Goal: Task Accomplishment & Management: Use online tool/utility

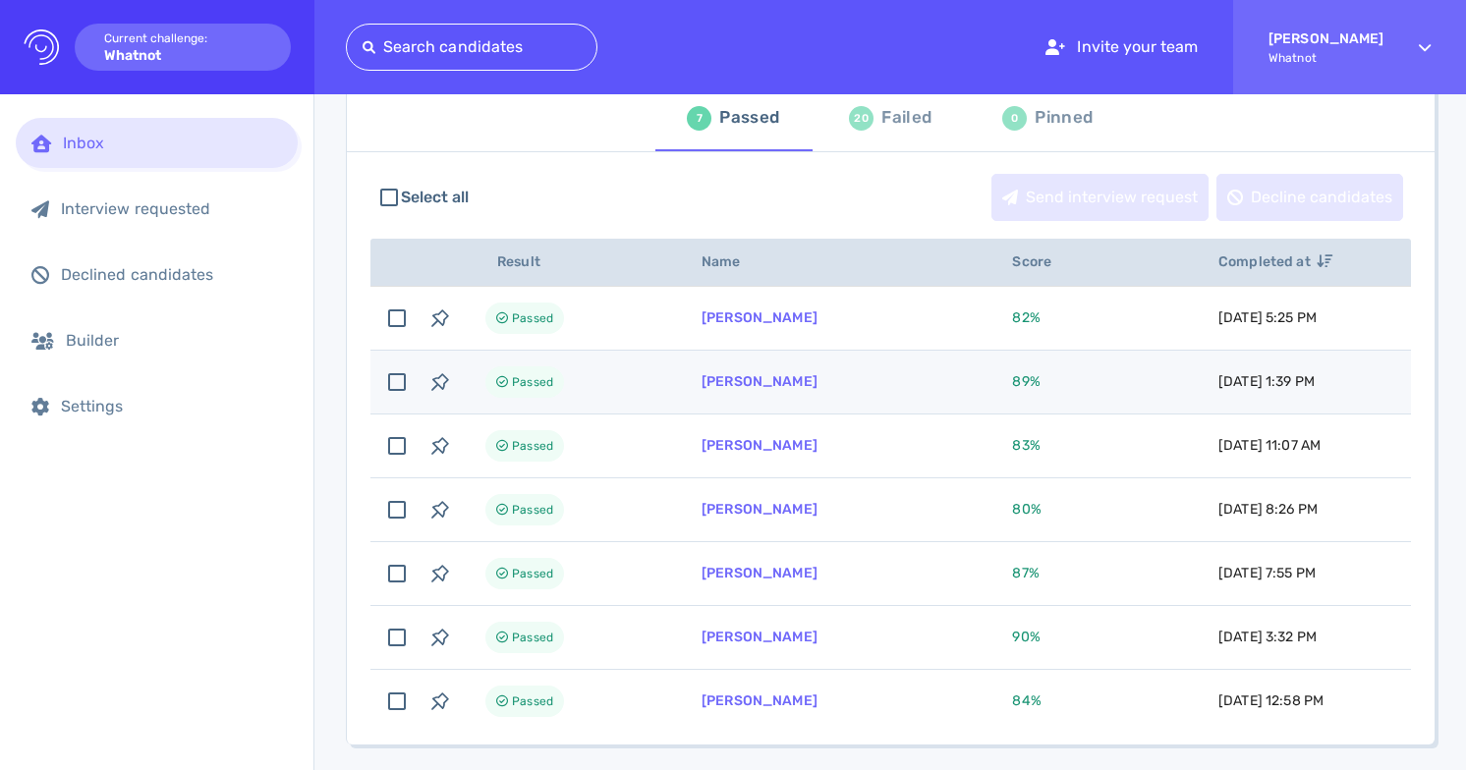
scroll to position [114, 0]
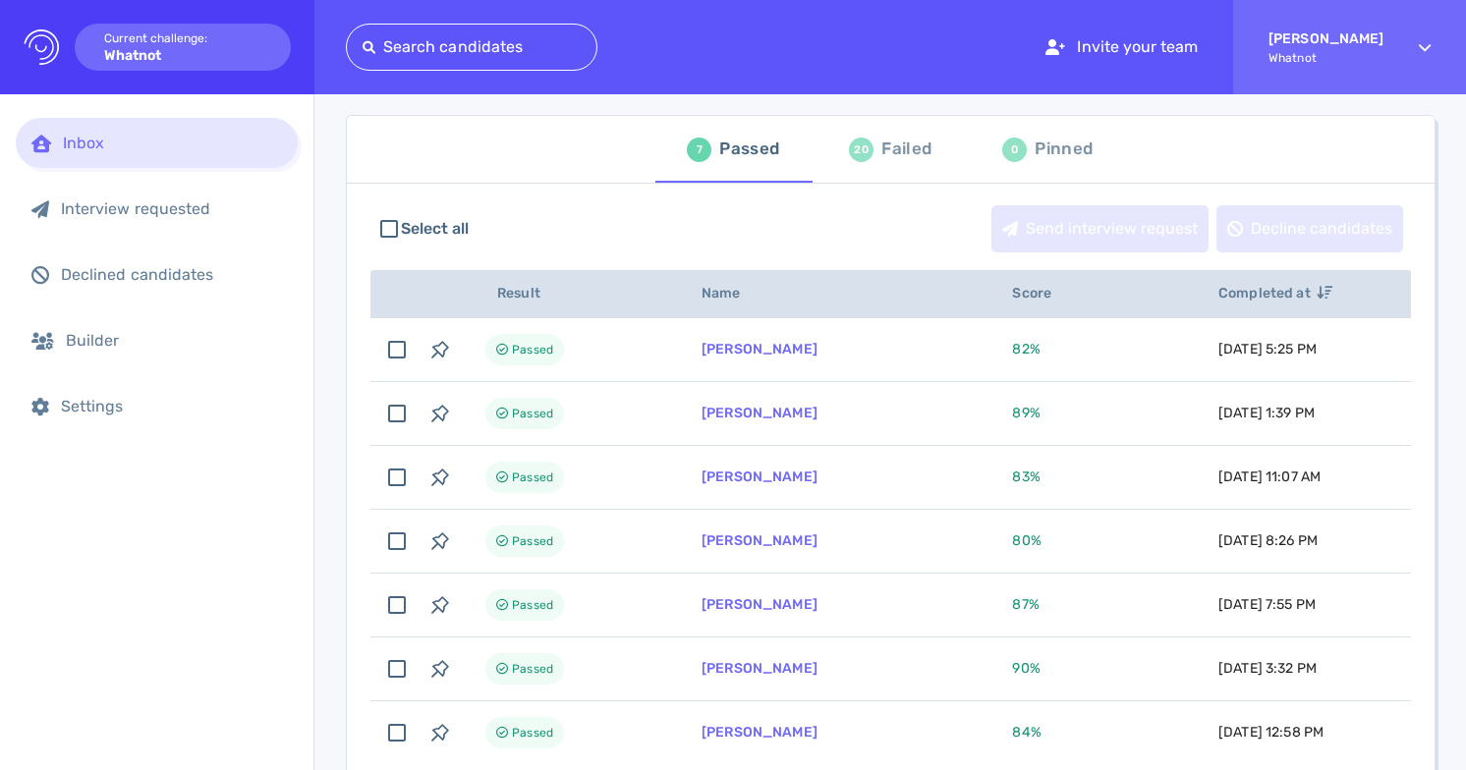
click at [901, 153] on div "Failed" at bounding box center [906, 149] width 50 height 29
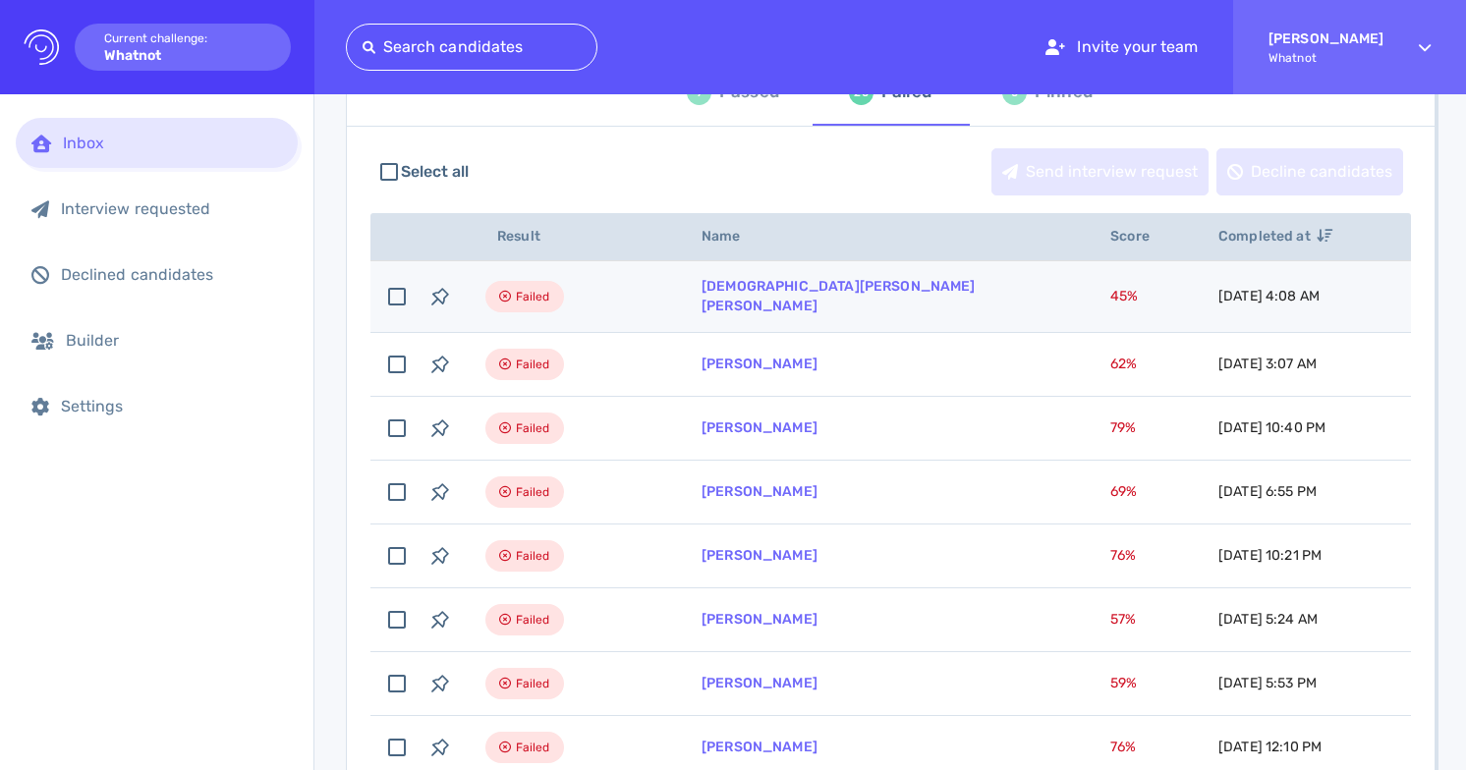
scroll to position [86, 0]
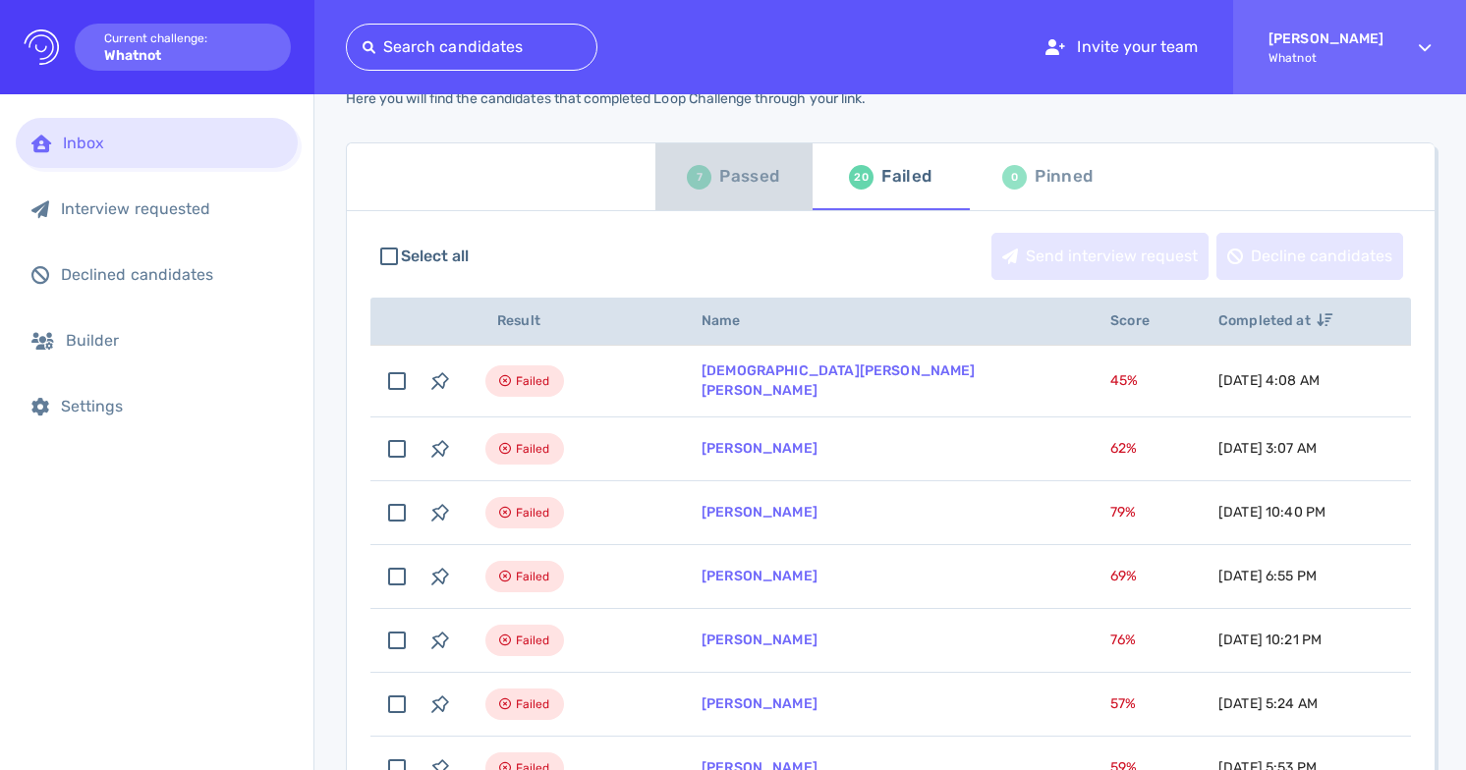
click at [708, 189] on div "7 Passed" at bounding box center [733, 176] width 92 height 55
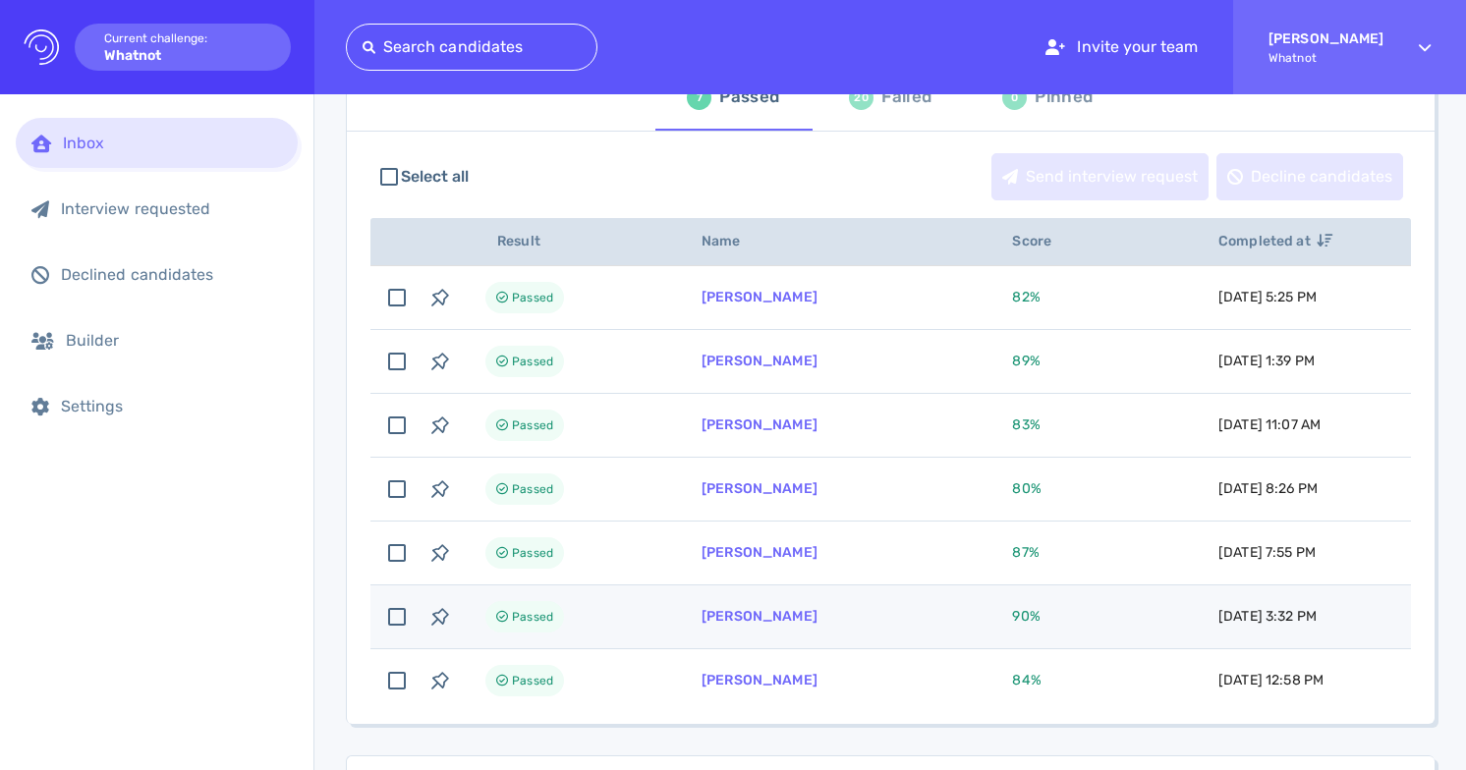
scroll to position [114, 0]
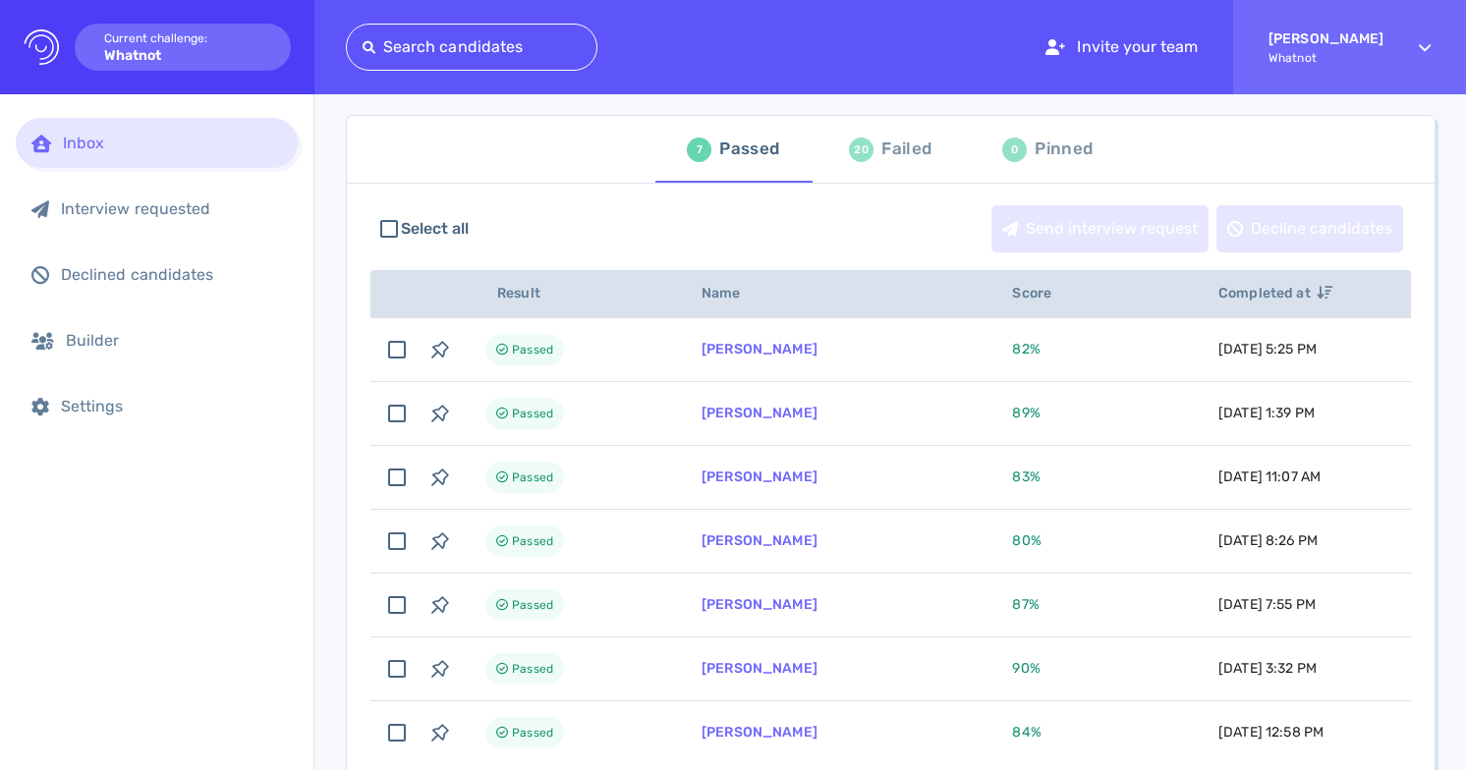
click at [872, 158] on div "20 Failed" at bounding box center [890, 149] width 83 height 55
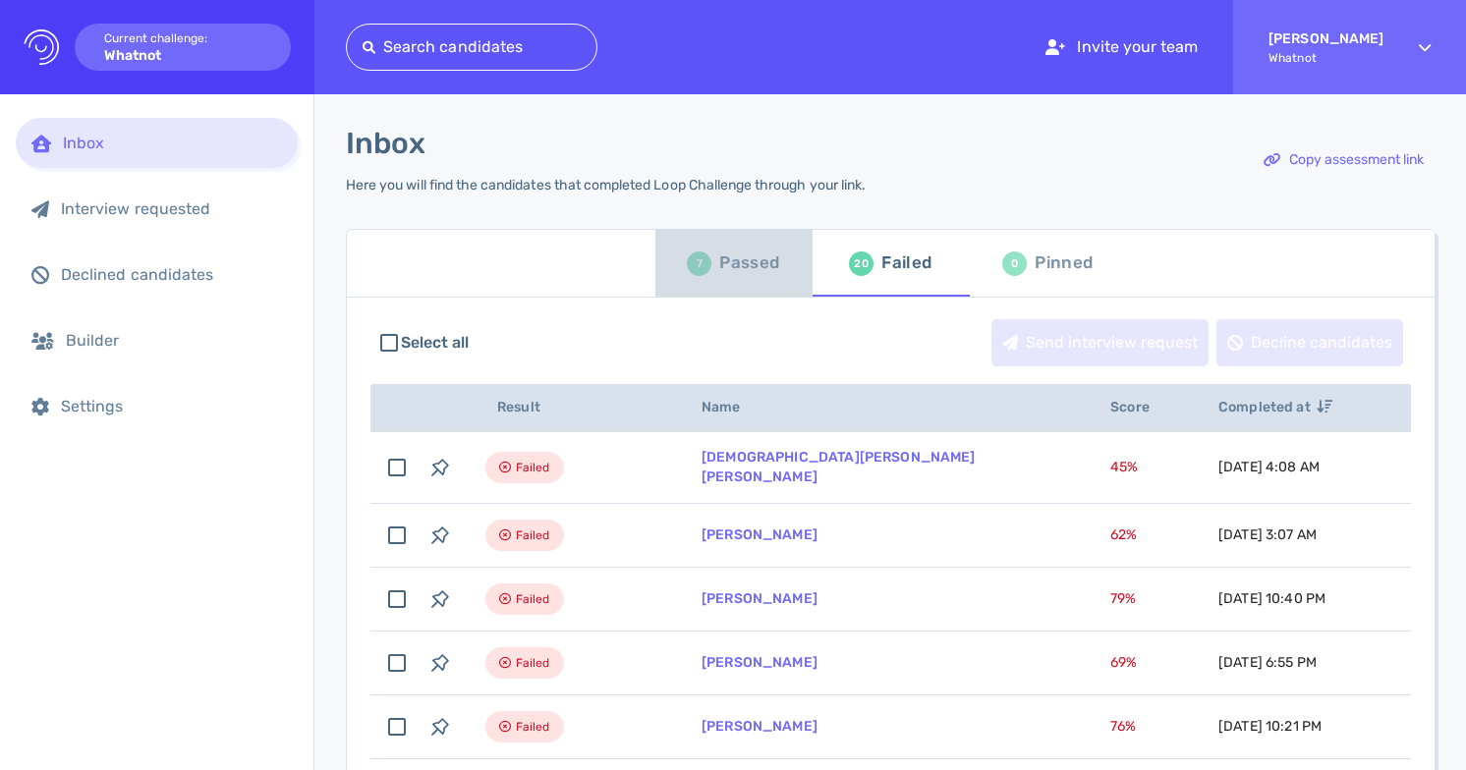
click at [734, 267] on div "Passed" at bounding box center [749, 263] width 60 height 29
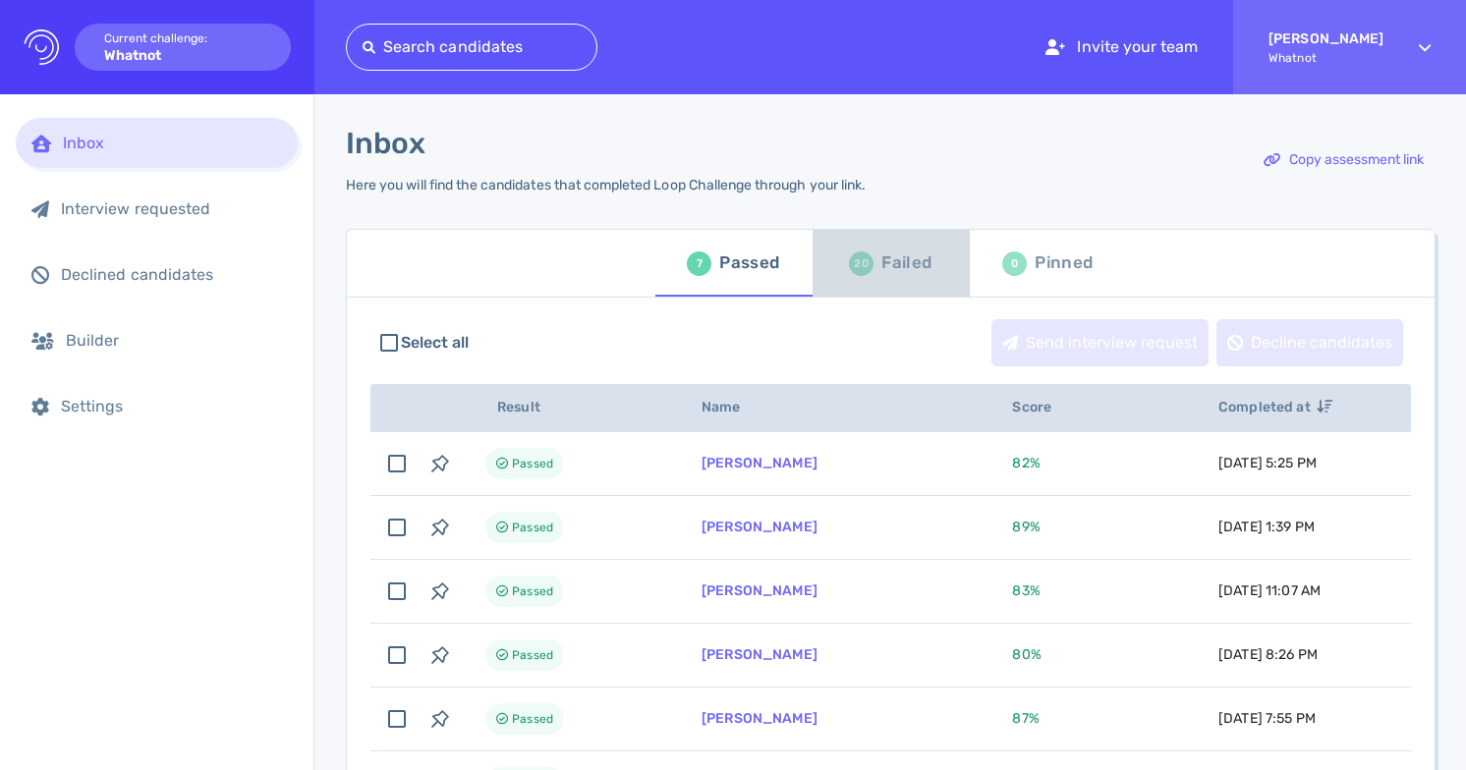
click at [891, 269] on div "Failed" at bounding box center [906, 263] width 50 height 29
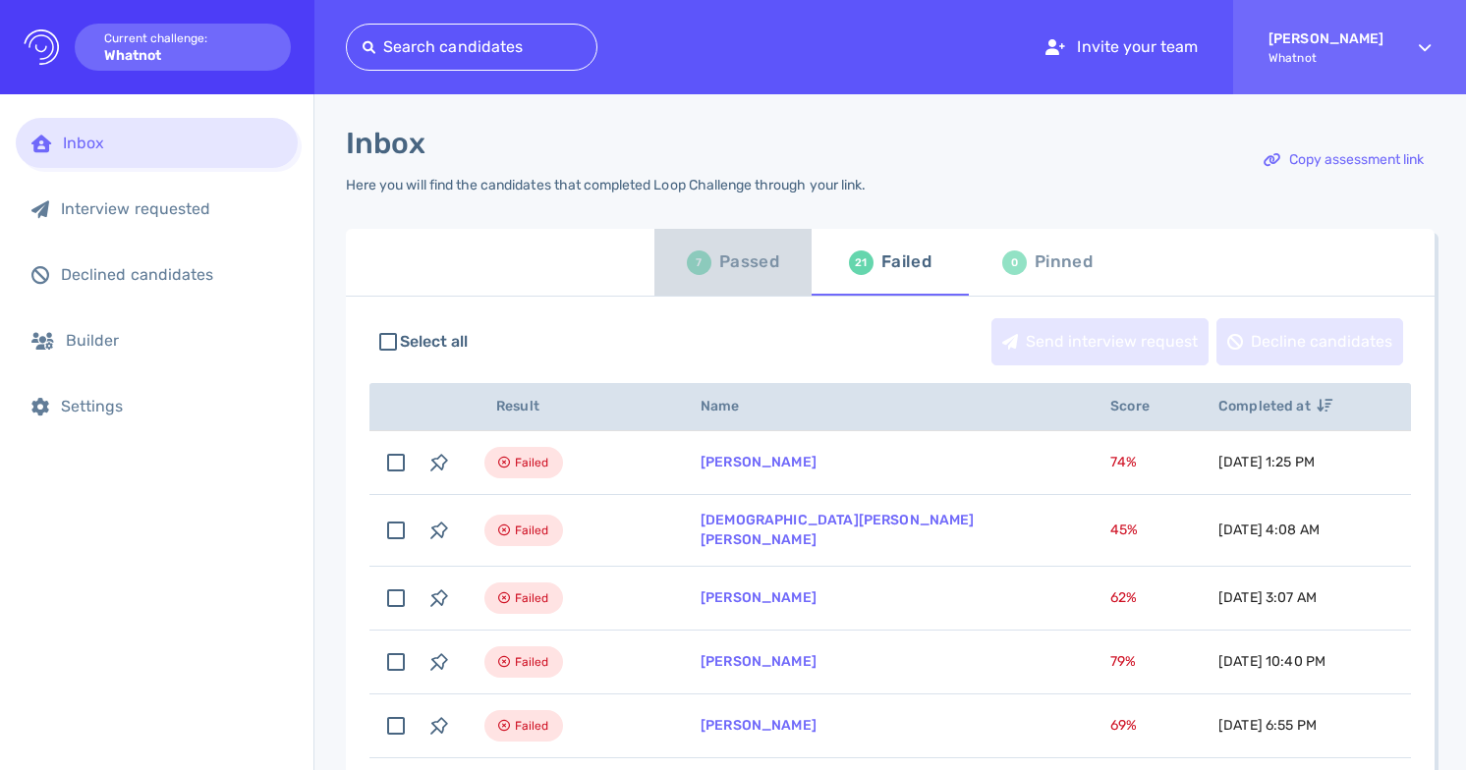
click at [719, 262] on div "Passed" at bounding box center [749, 262] width 60 height 29
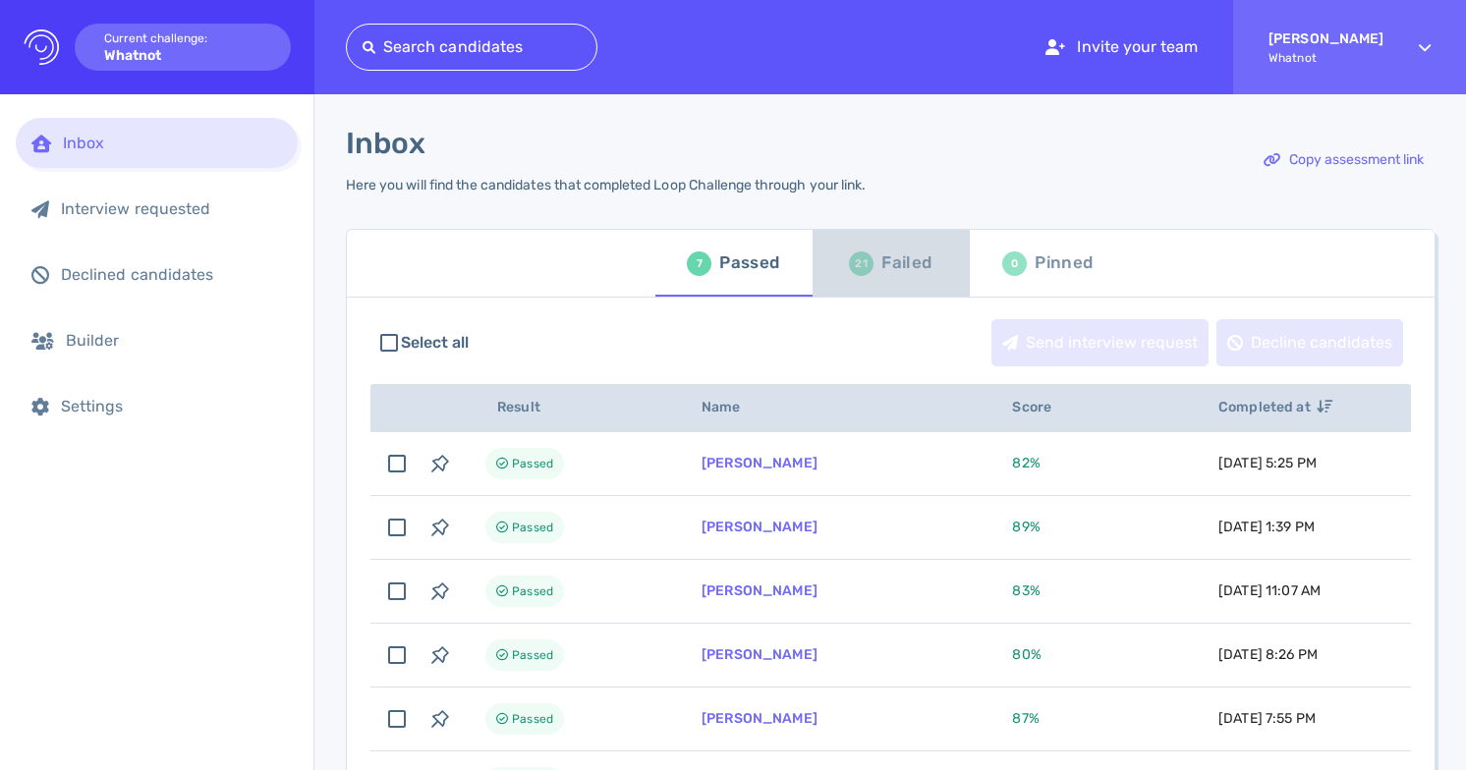
click at [881, 253] on div "Failed" at bounding box center [906, 263] width 50 height 29
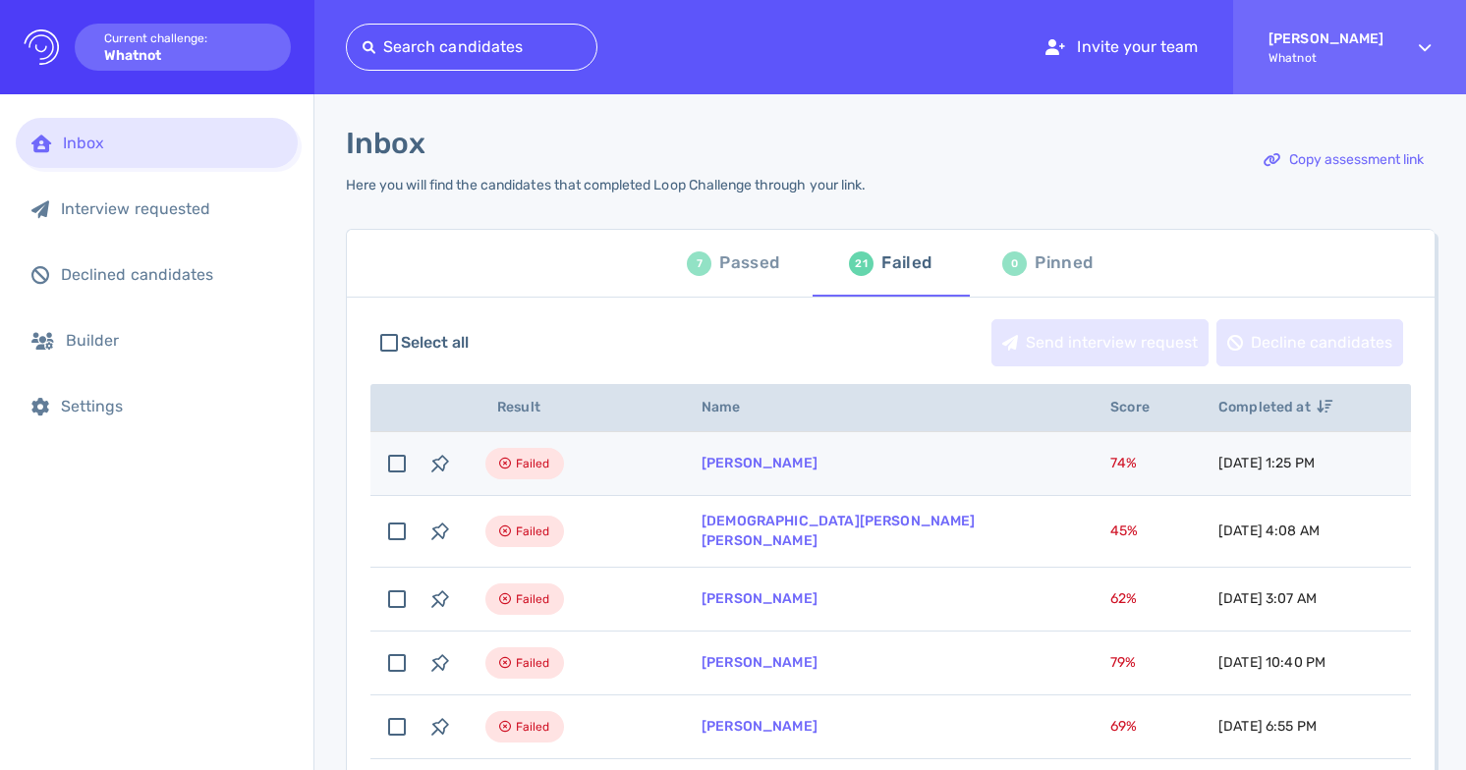
click at [1110, 464] on span "74 %" at bounding box center [1123, 463] width 27 height 17
checkbox input "true"
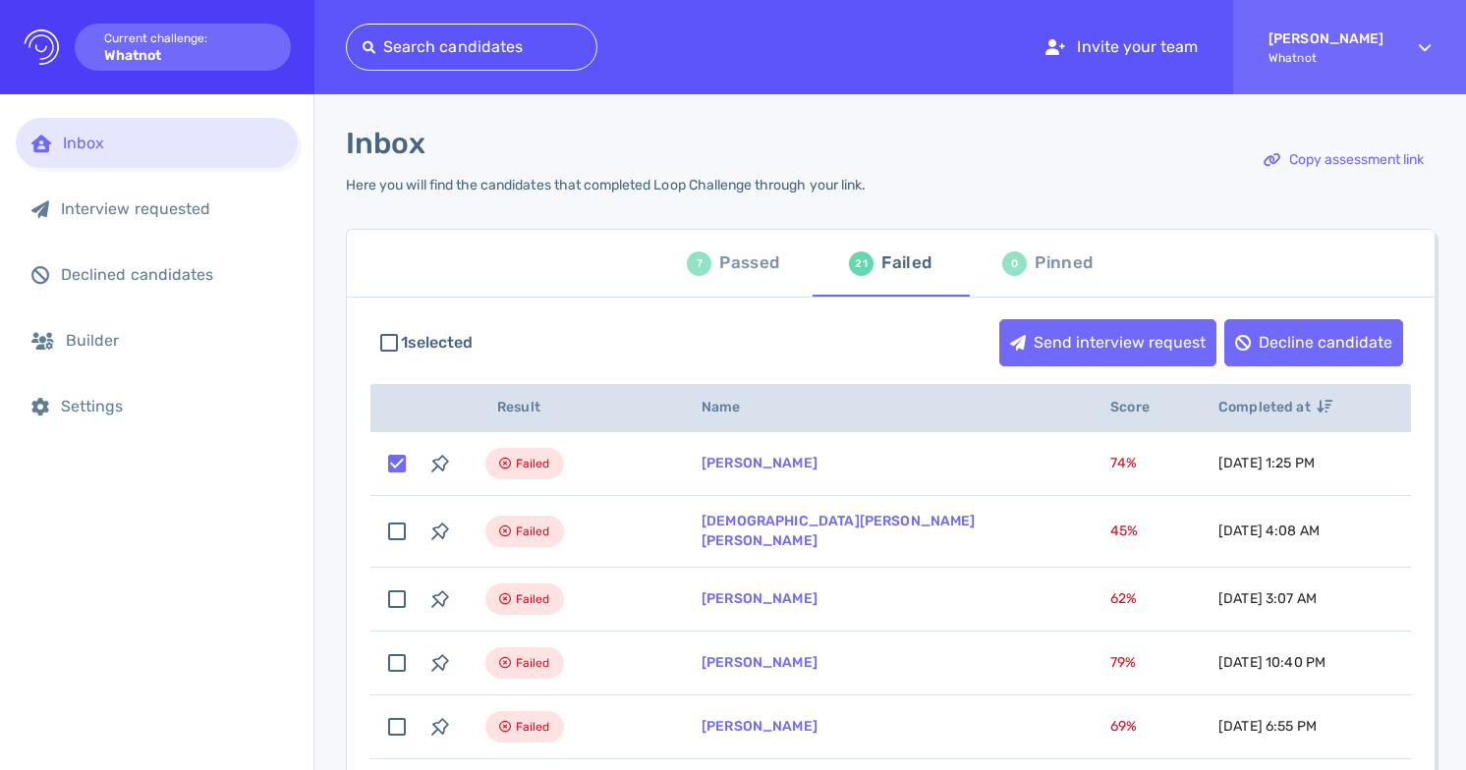
scroll to position [4, 0]
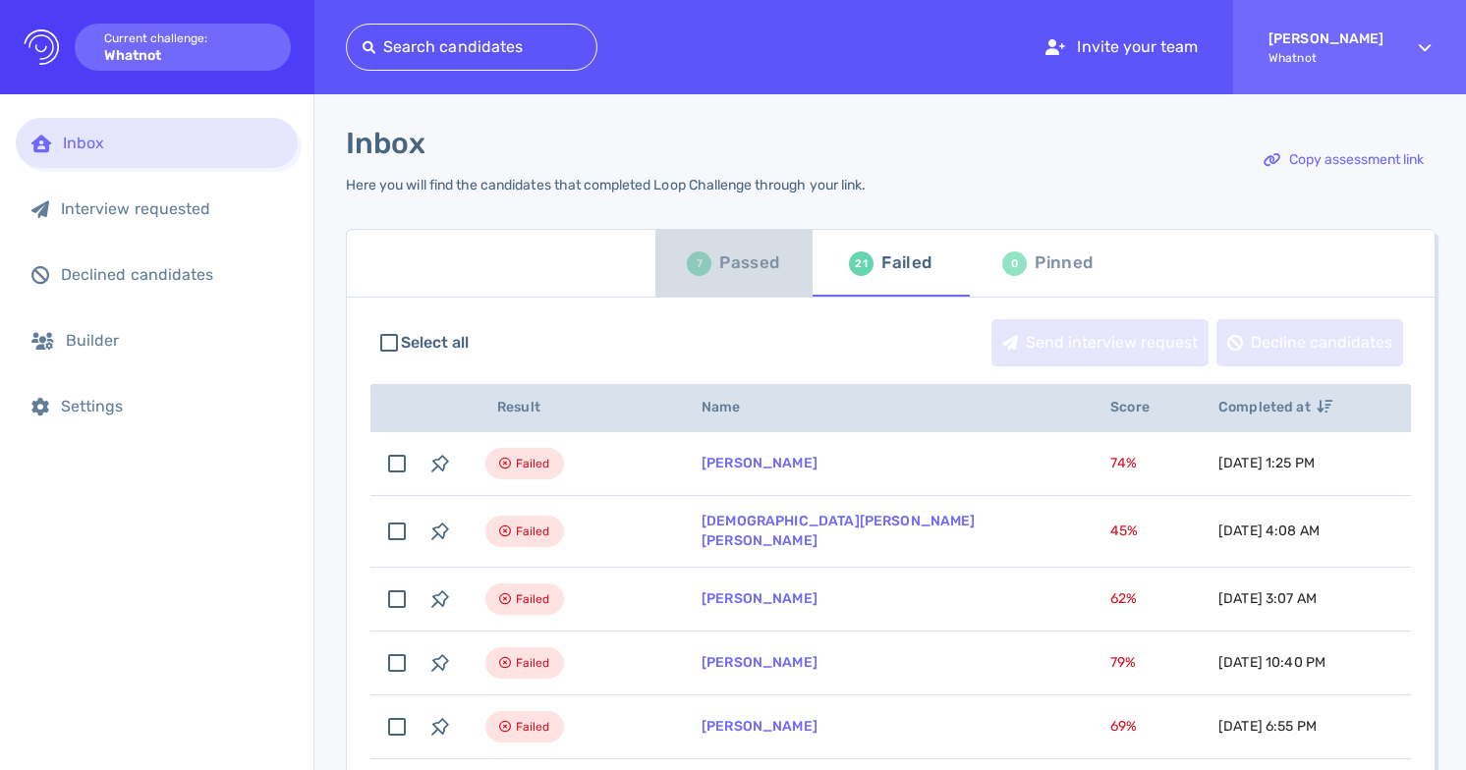
click at [687, 265] on div "7" at bounding box center [699, 264] width 25 height 25
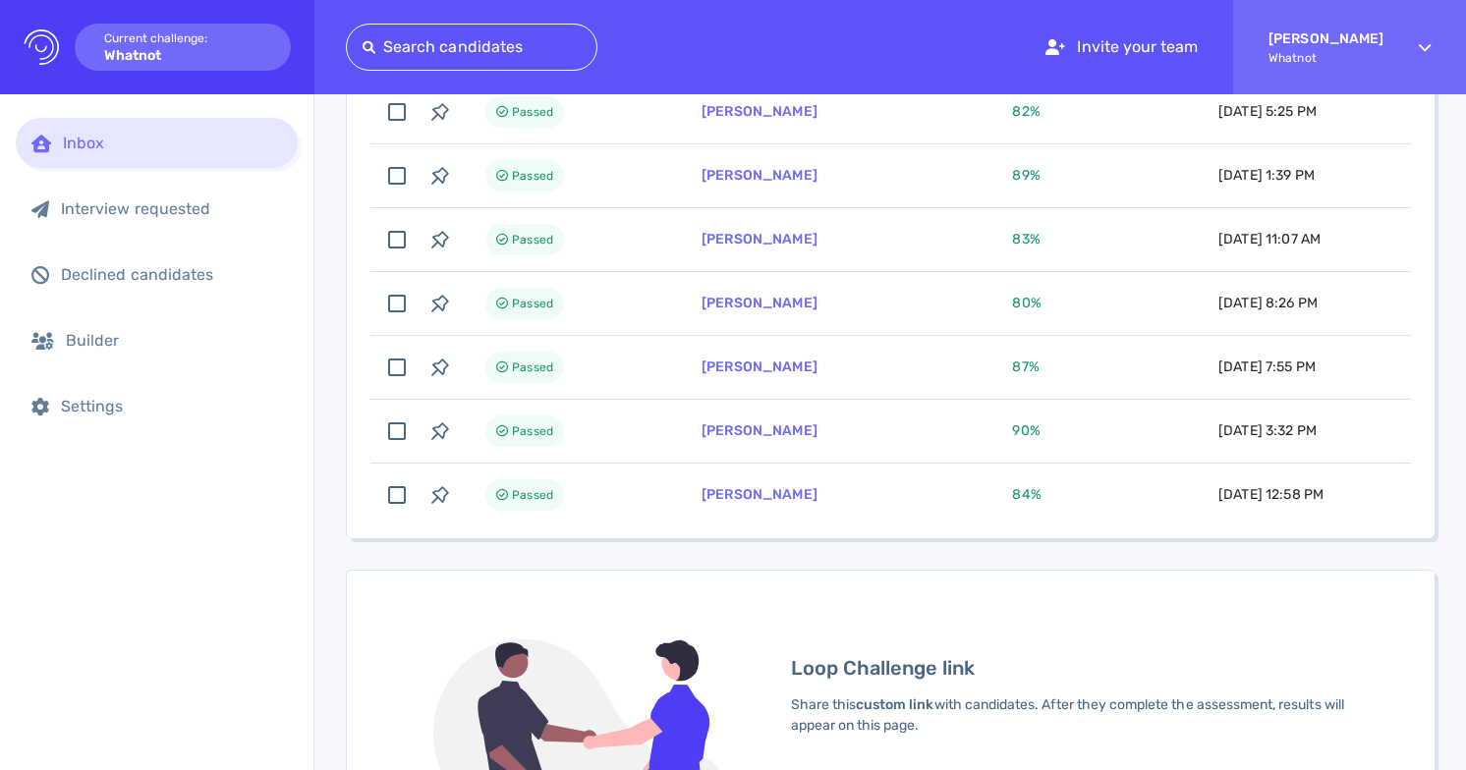
scroll to position [475, 0]
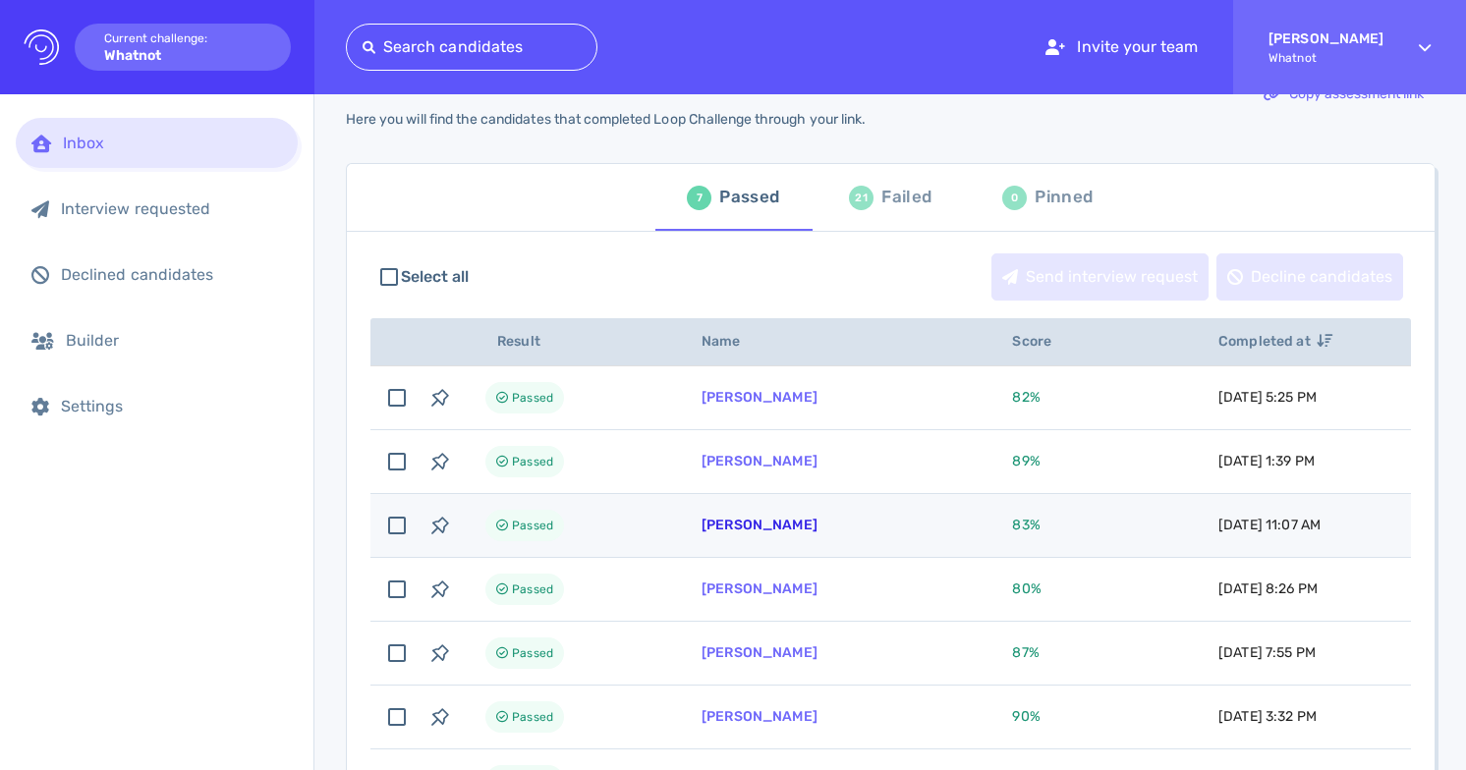
scroll to position [69, 0]
click at [791, 524] on link "[PERSON_NAME]" at bounding box center [760, 522] width 116 height 17
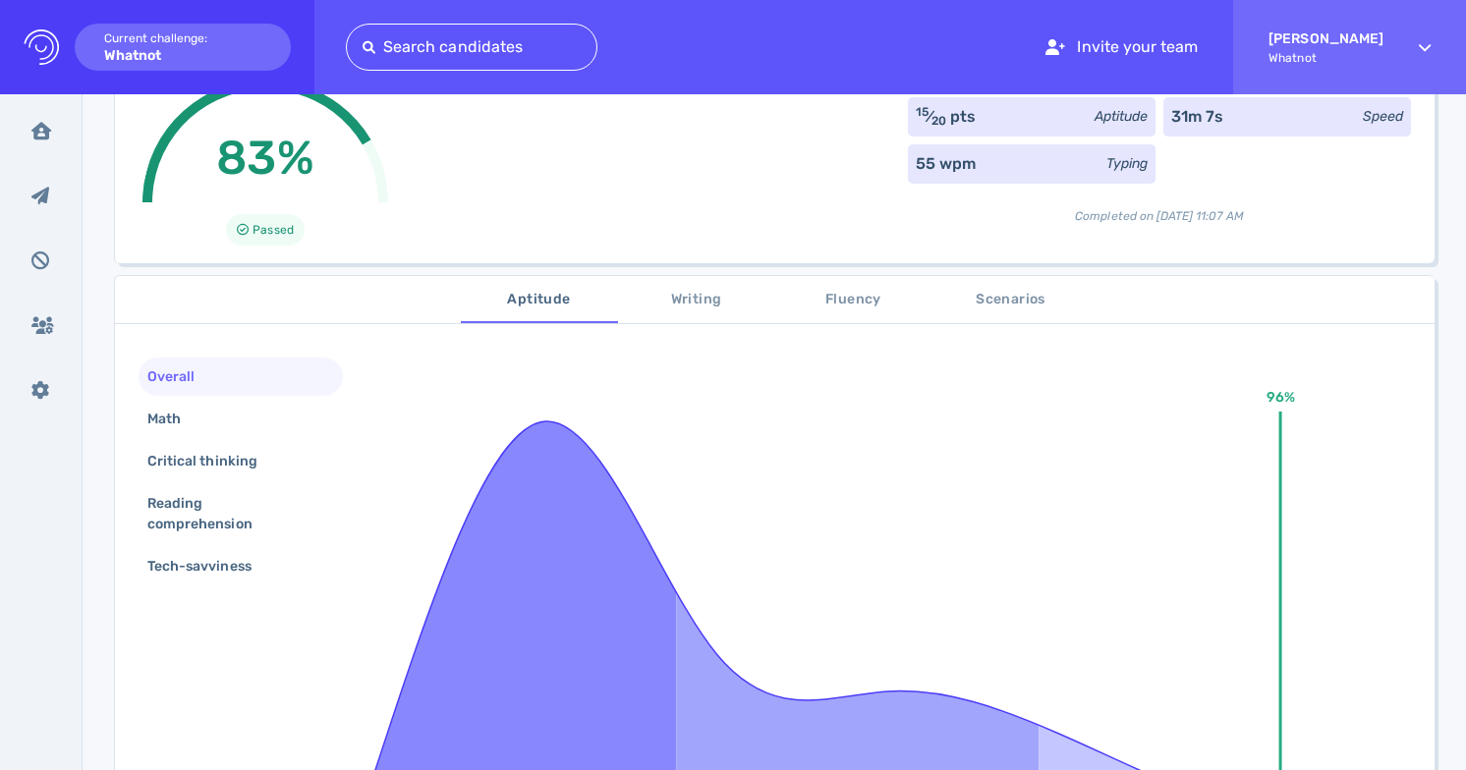
scroll to position [215, 0]
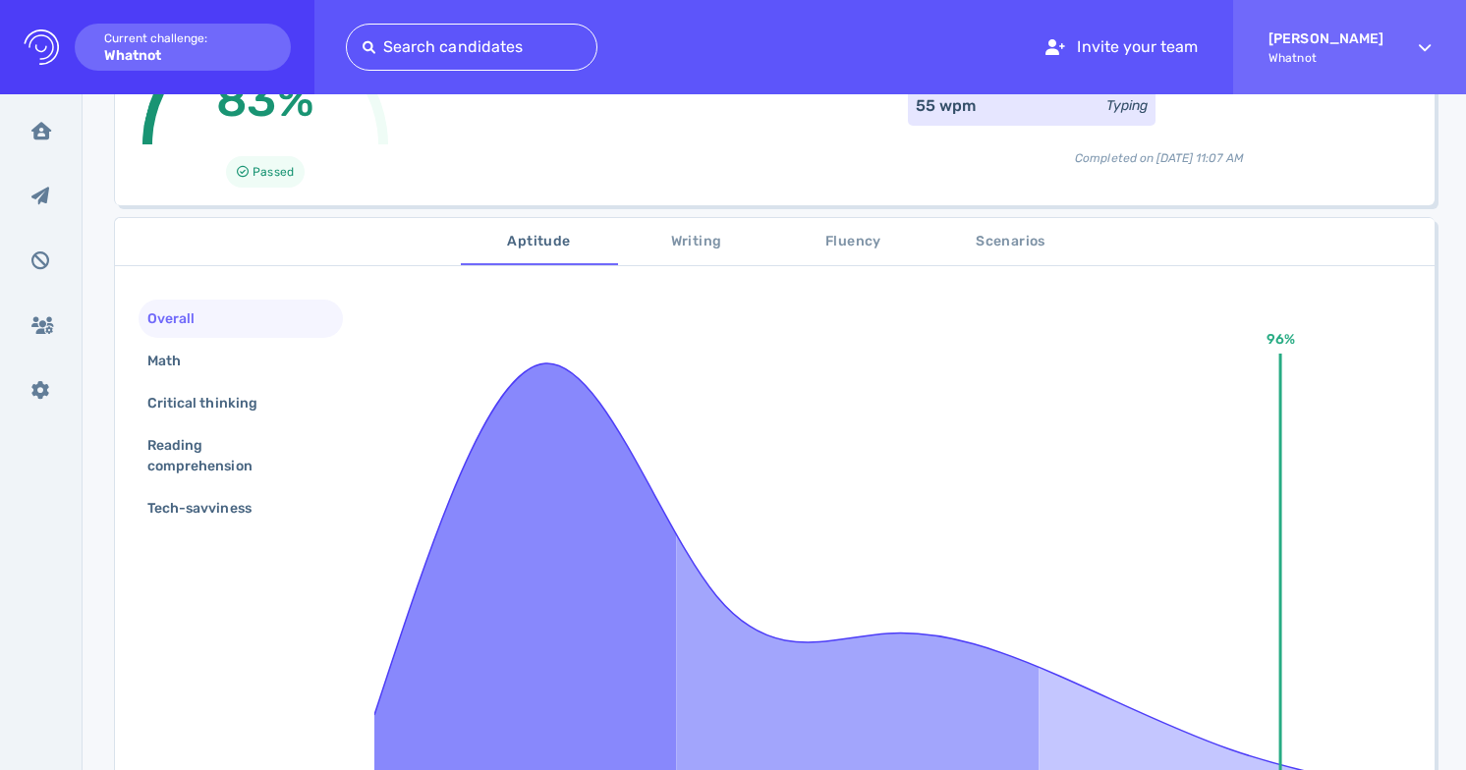
click at [840, 249] on span "Fluency" at bounding box center [854, 242] width 134 height 25
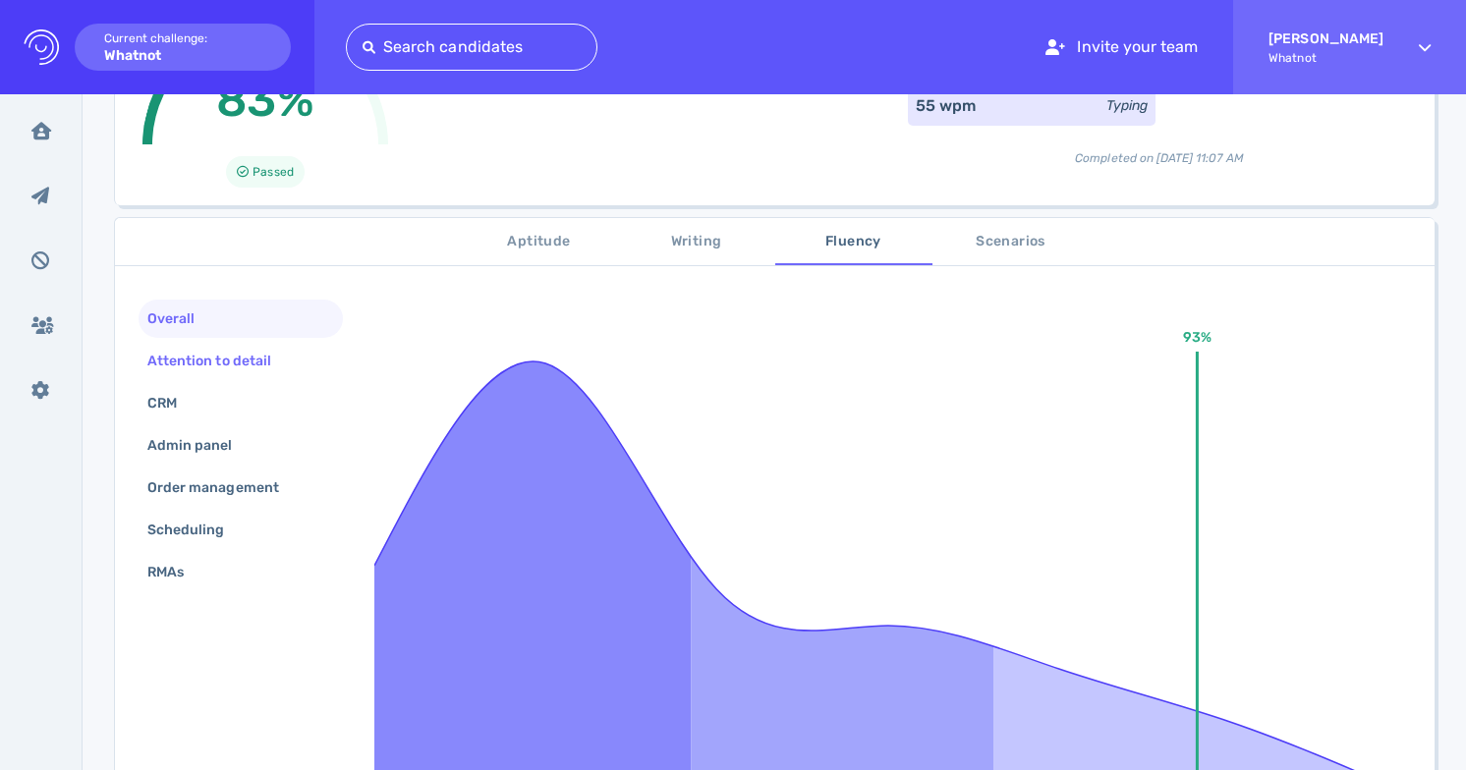
click at [259, 367] on div "Attention to detail" at bounding box center [218, 361] width 151 height 28
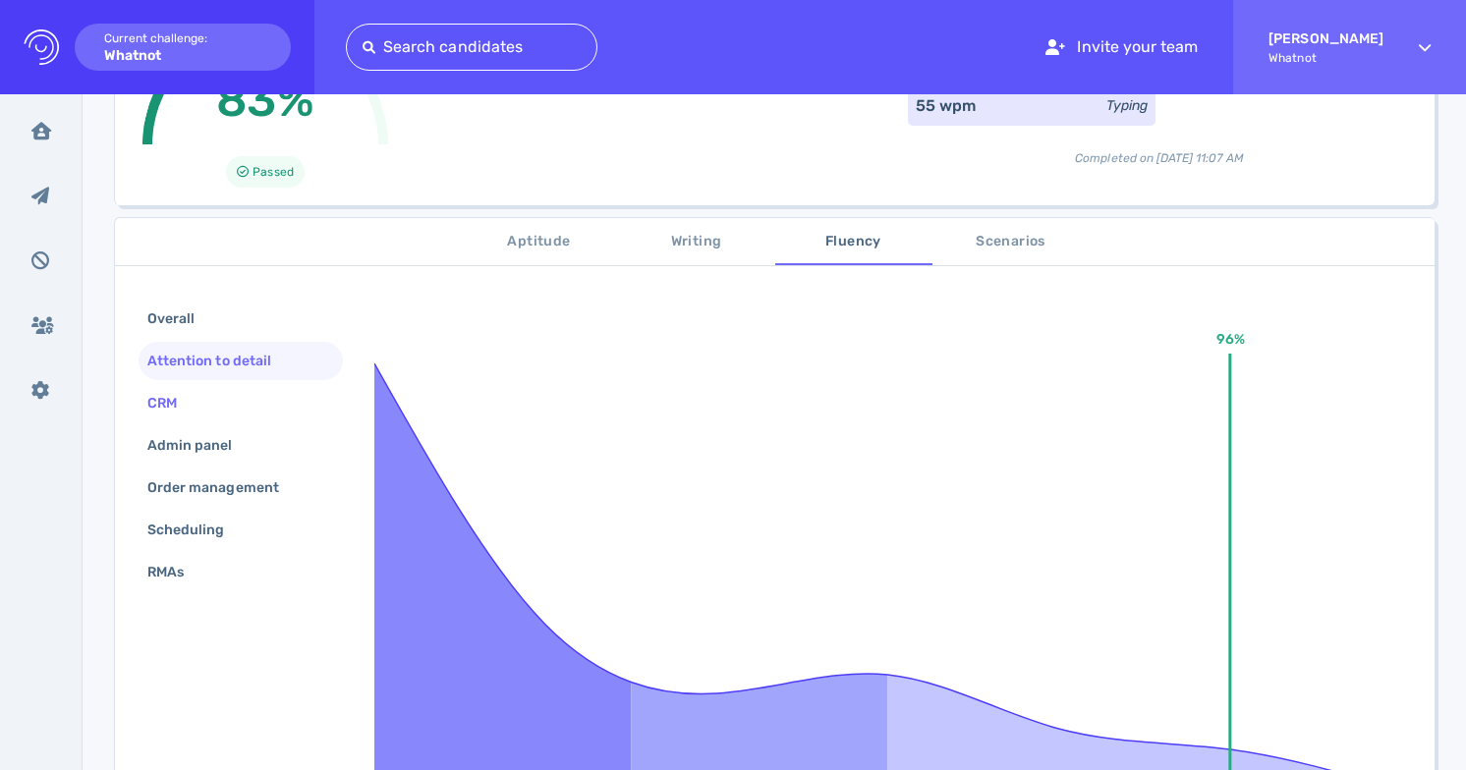
click at [241, 402] on div "CRM" at bounding box center [241, 403] width 204 height 38
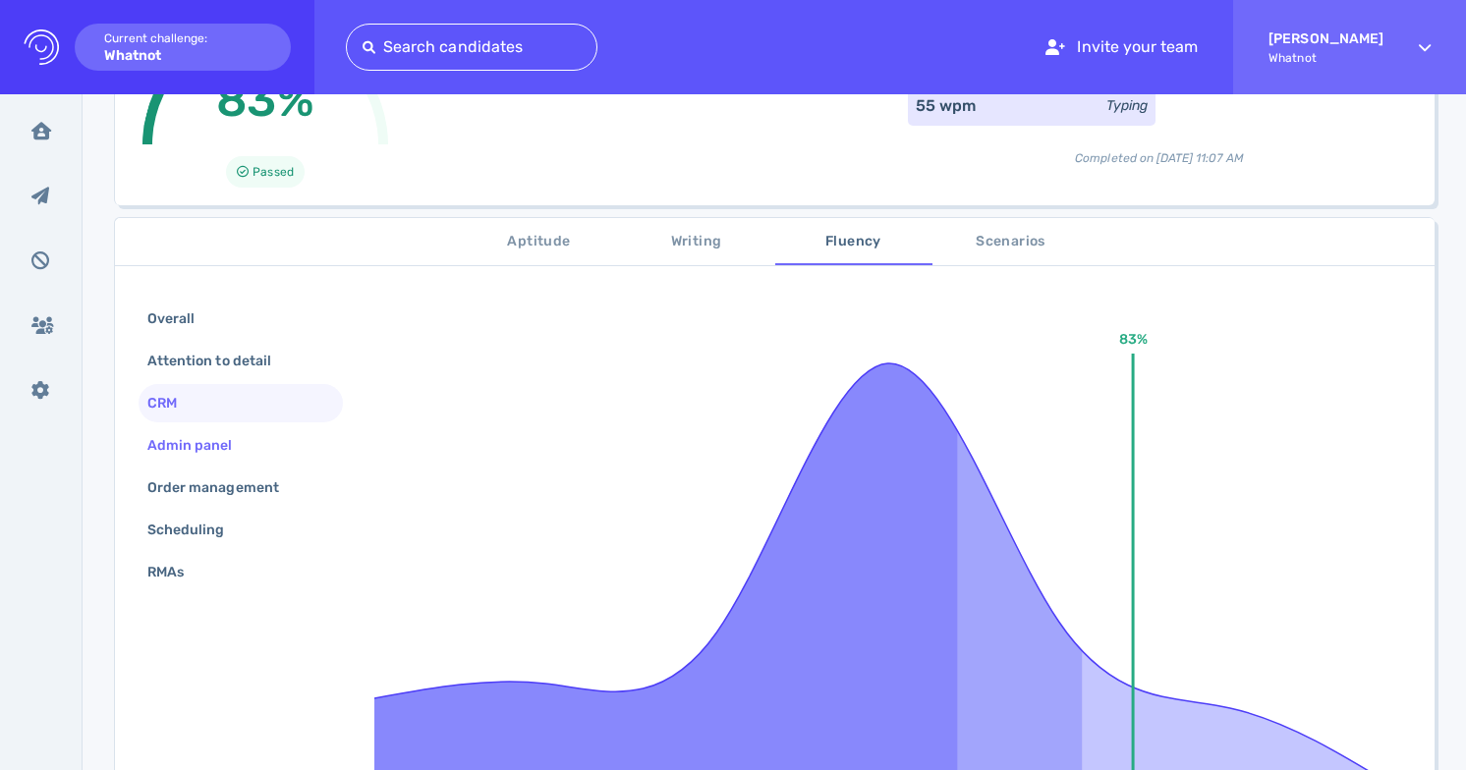
click at [230, 446] on div "Admin panel" at bounding box center [199, 445] width 113 height 28
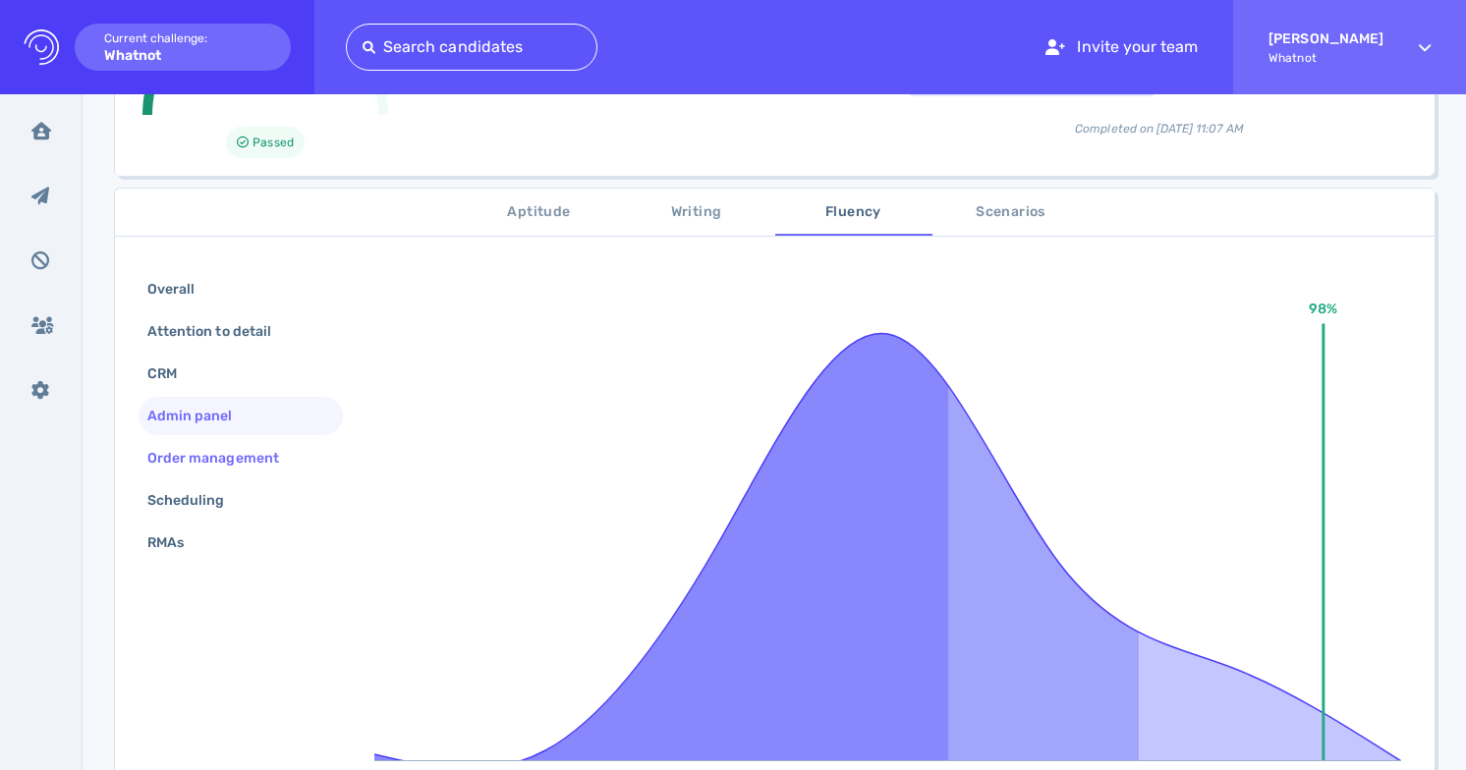
scroll to position [276, 0]
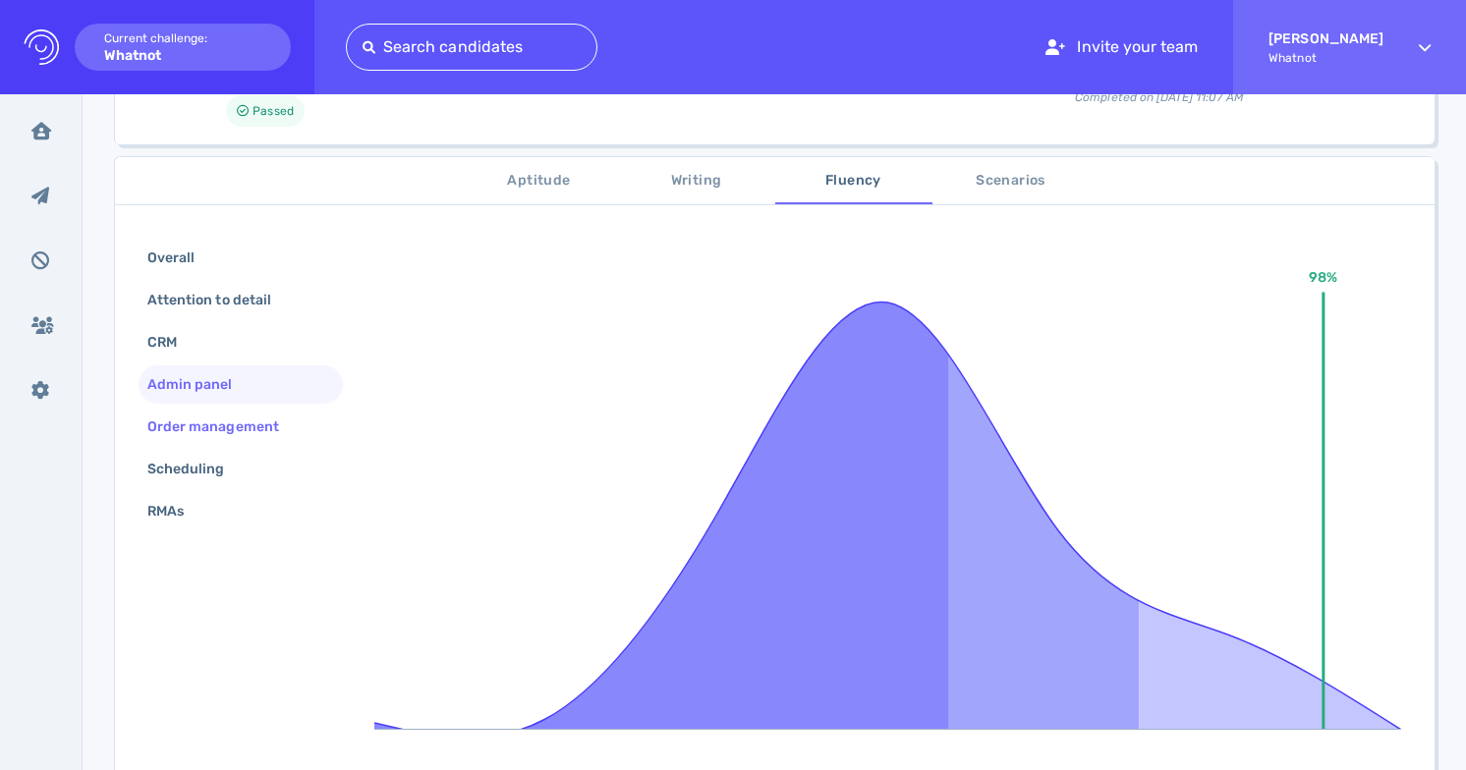
click at [257, 429] on div "Order management" at bounding box center [222, 427] width 159 height 28
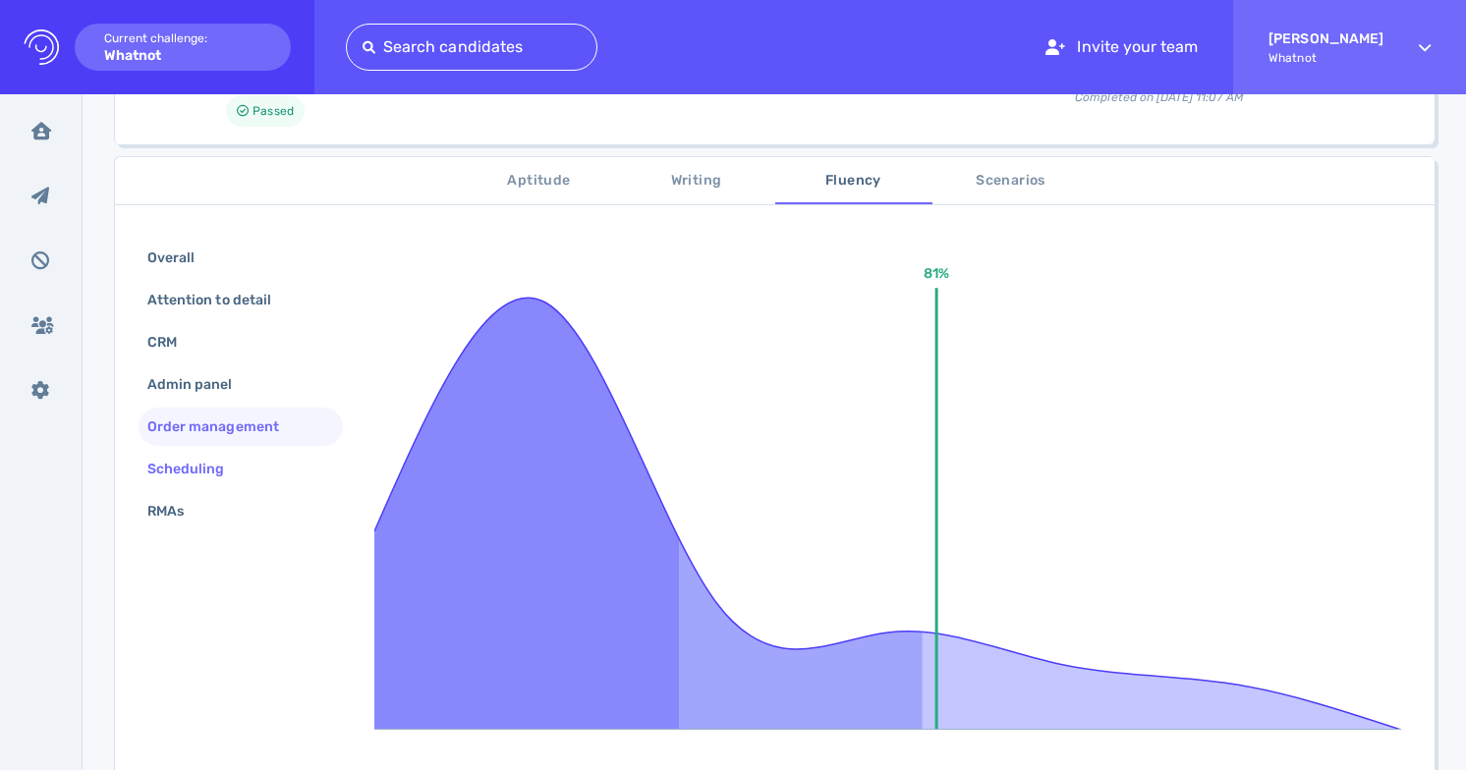
click at [259, 465] on div "Scheduling" at bounding box center [241, 469] width 204 height 38
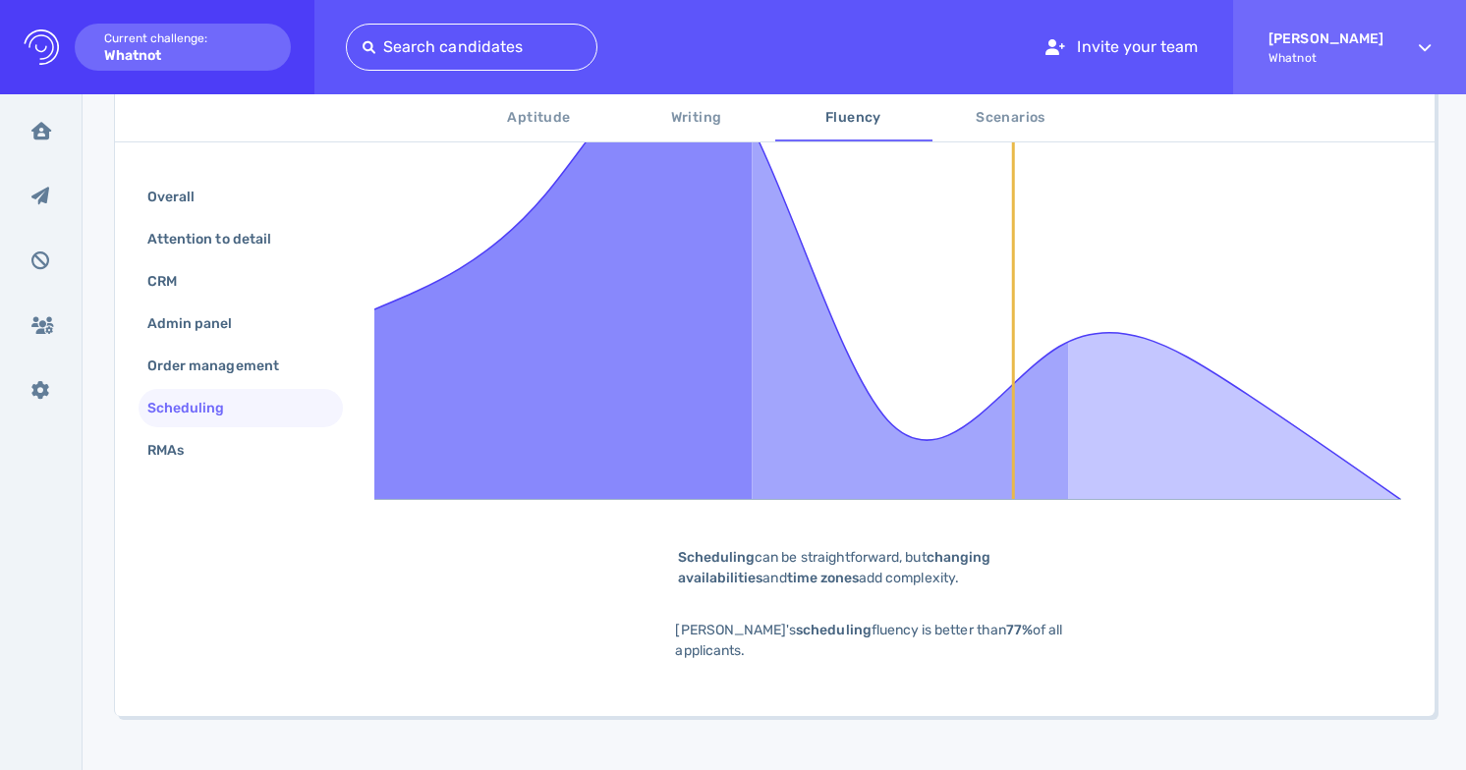
scroll to position [511, 0]
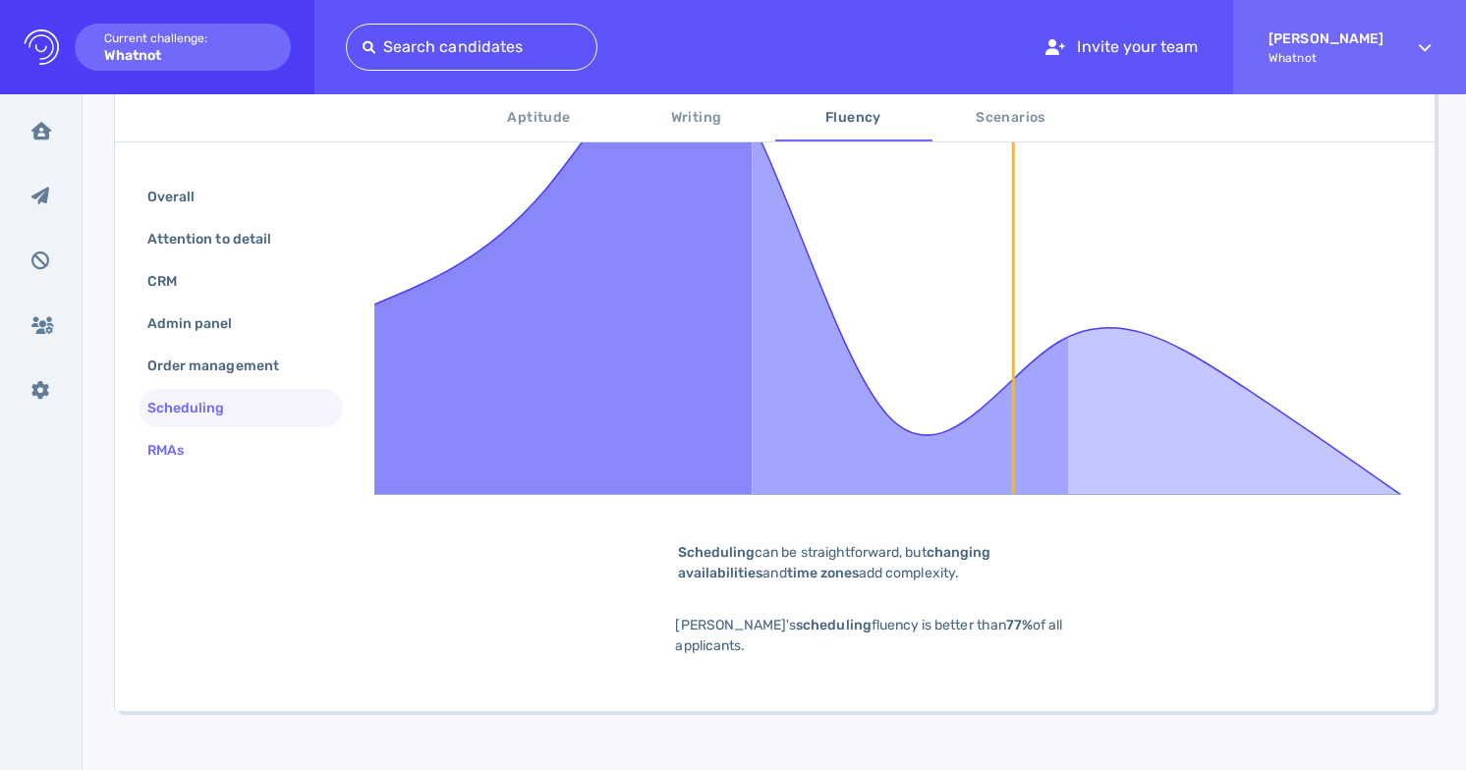
click at [285, 459] on div "RMAs" at bounding box center [241, 450] width 204 height 38
